Goal: Task Accomplishment & Management: Manage account settings

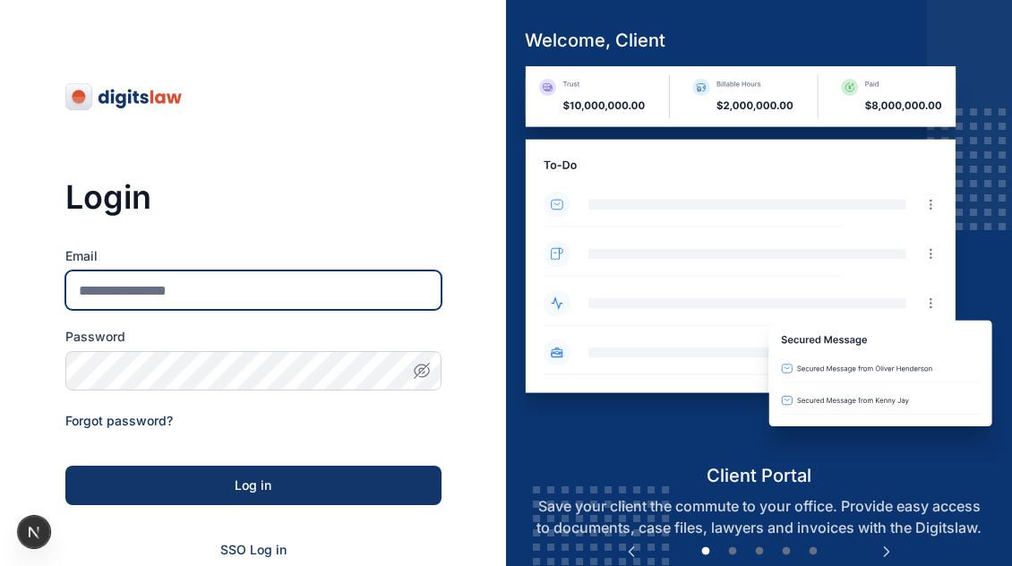
click at [240, 294] on input "Email" at bounding box center [253, 289] width 376 height 39
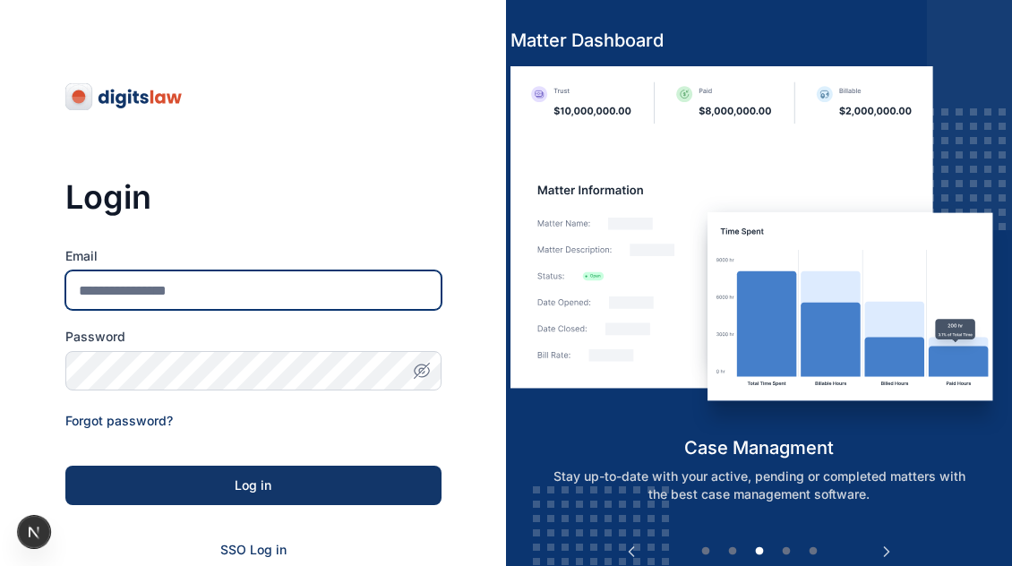
click at [226, 279] on input "Email" at bounding box center [253, 289] width 376 height 39
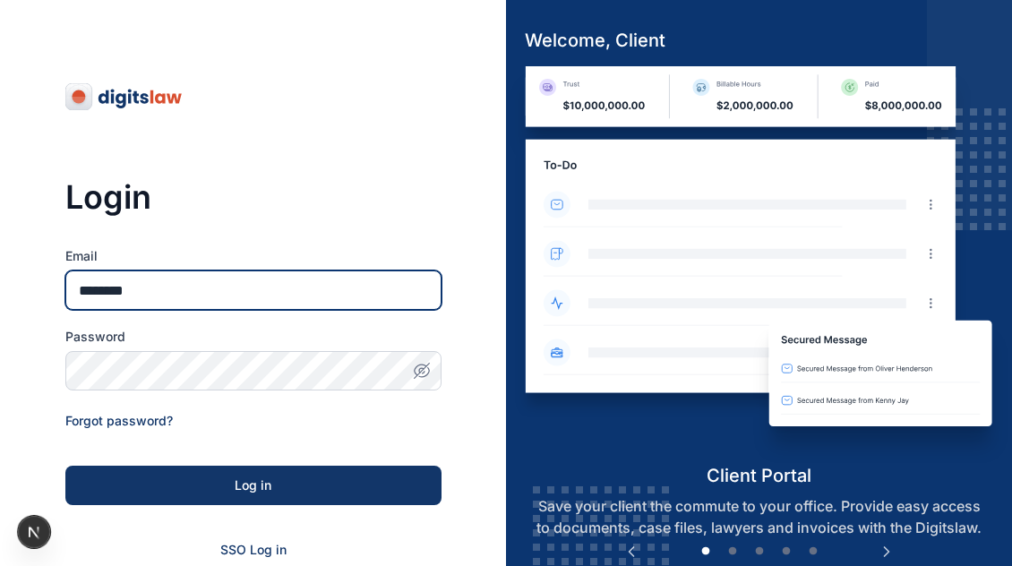
type input "**********"
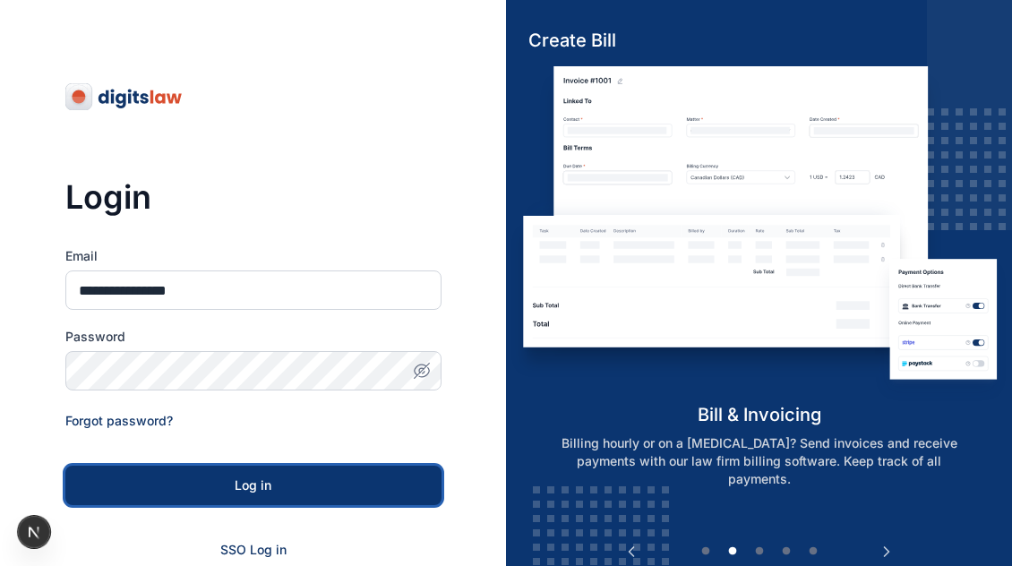
click at [272, 493] on div "Log in" at bounding box center [253, 485] width 319 height 18
